Goal: Check status: Check status

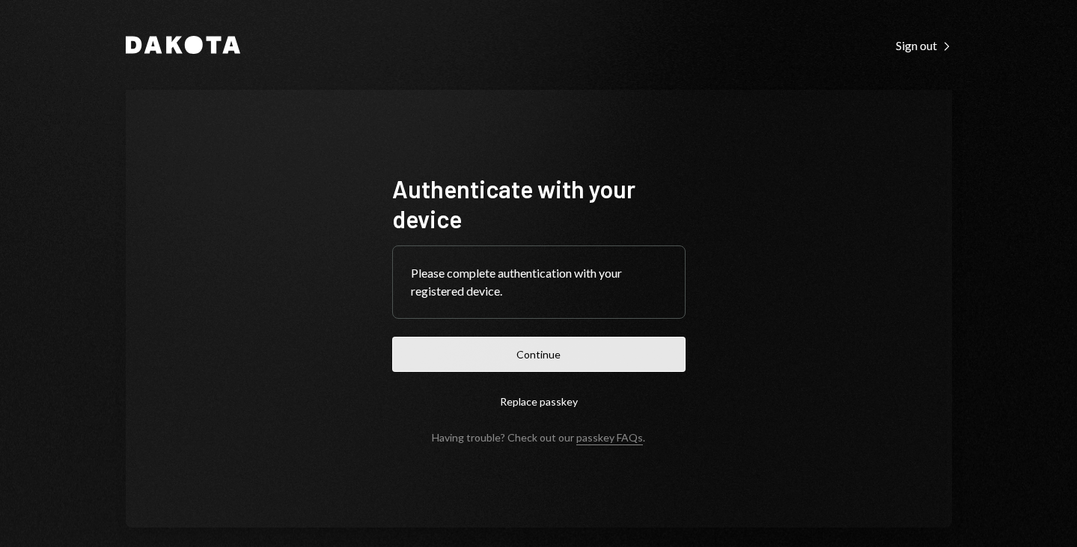
click at [538, 352] on button "Continue" at bounding box center [538, 354] width 293 height 35
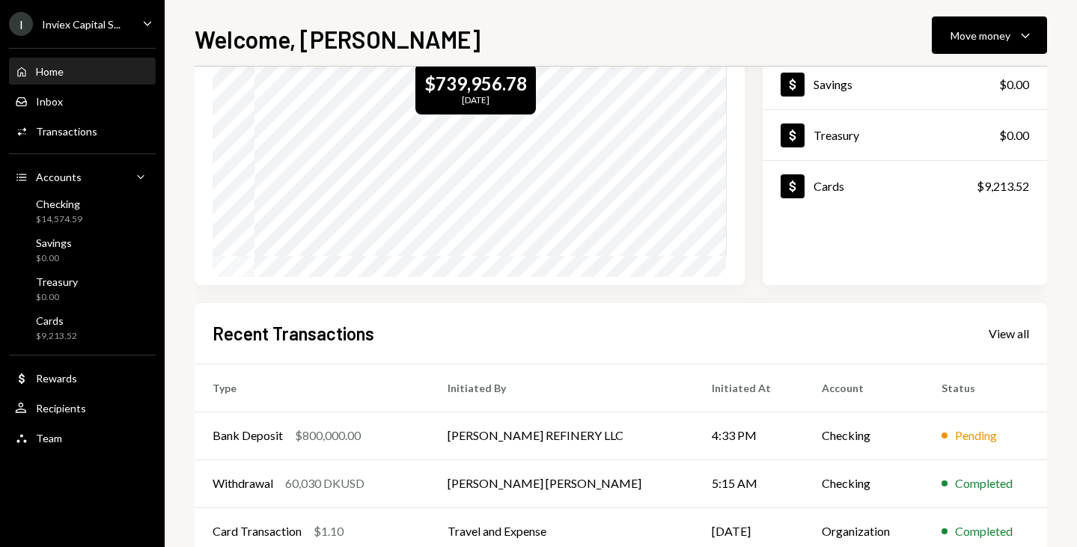
scroll to position [150, 0]
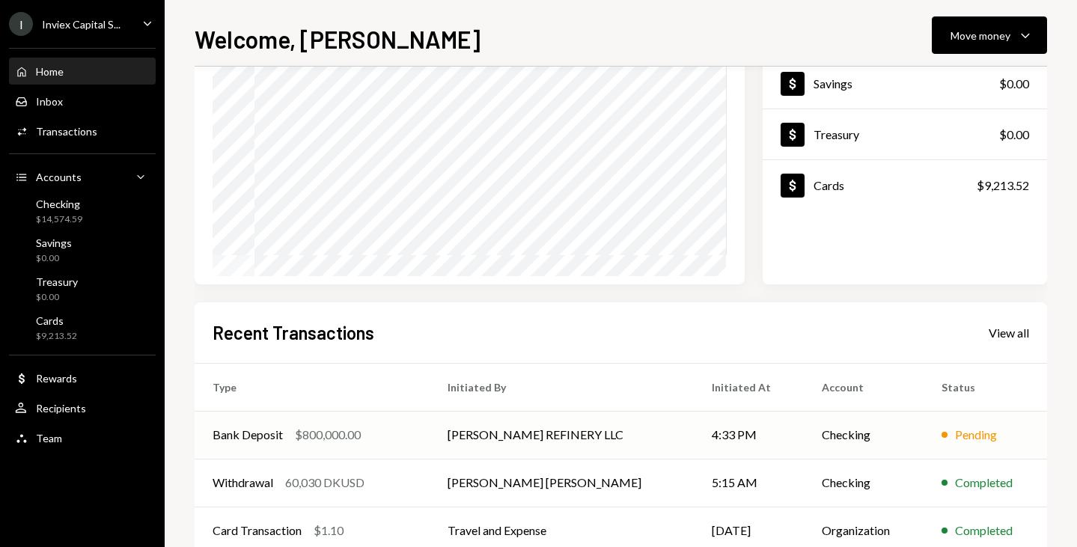
click at [489, 440] on td "[PERSON_NAME] REFINERY LLC" at bounding box center [562, 435] width 265 height 48
